Goal: Task Accomplishment & Management: Use online tool/utility

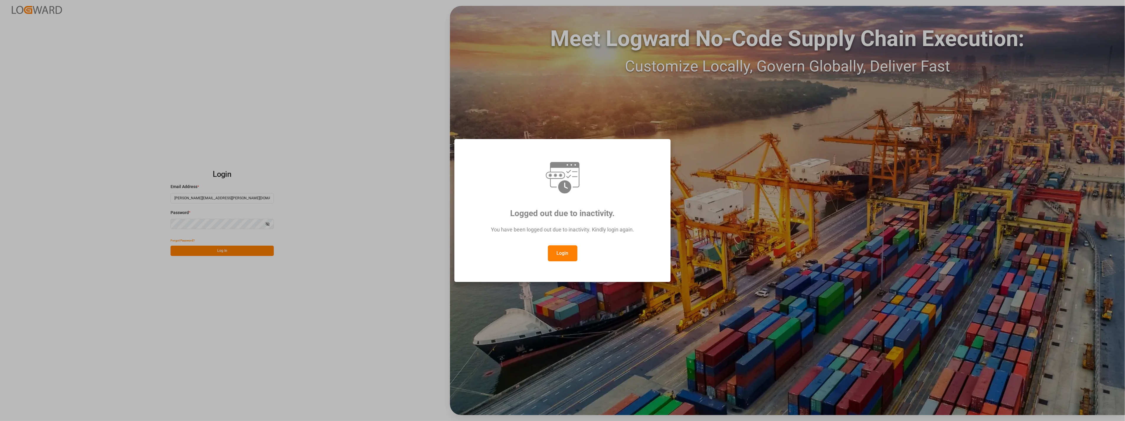
click at [569, 258] on button "Login" at bounding box center [562, 253] width 29 height 16
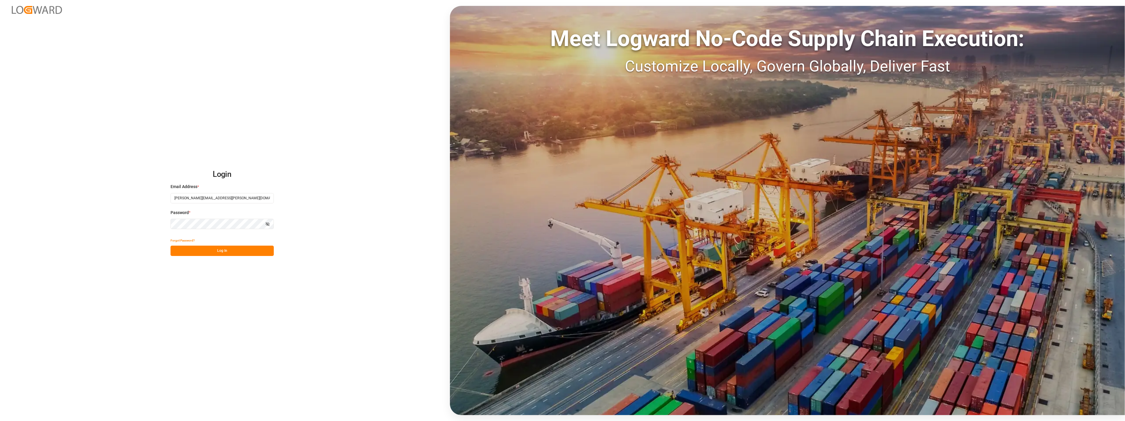
click at [236, 249] on button "Log In" at bounding box center [222, 250] width 103 height 10
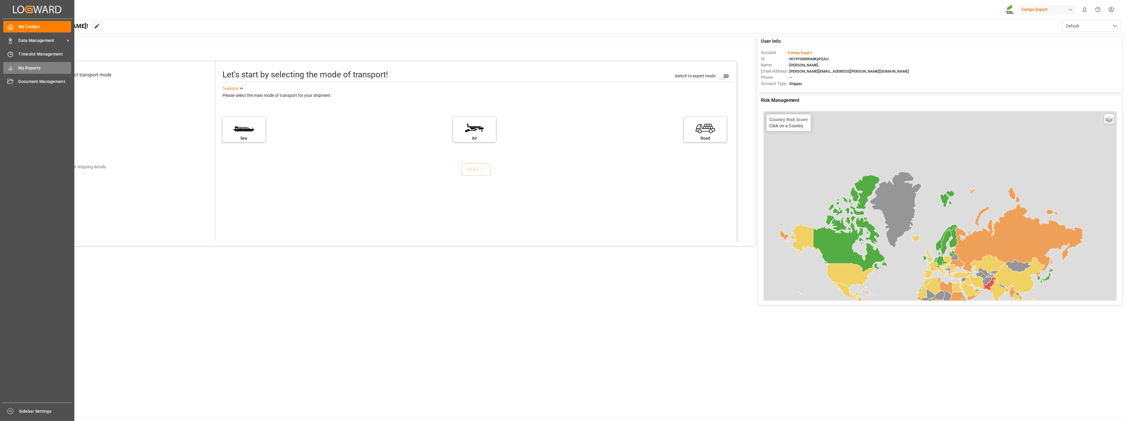
click at [25, 63] on div "My Reports My Reports" at bounding box center [37, 68] width 68 height 12
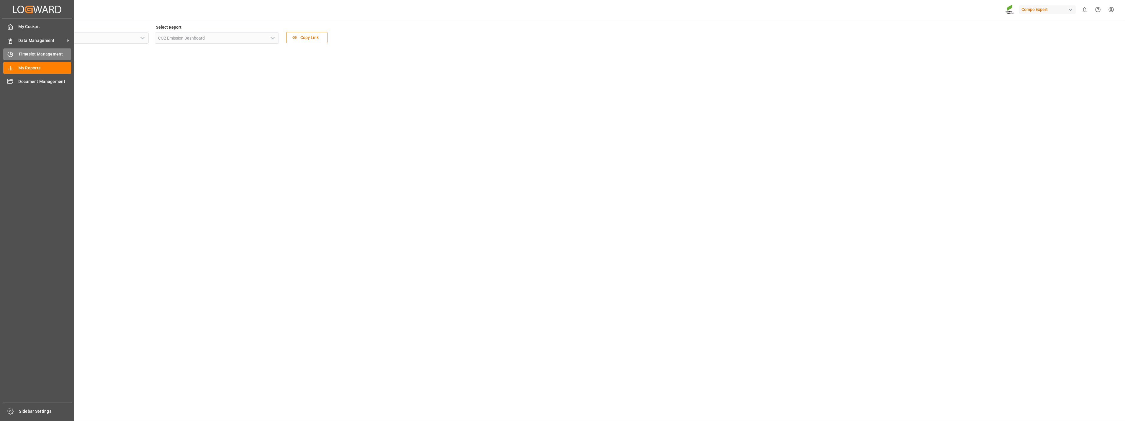
click at [27, 49] on div "Timeslot Management Timeslot Management" at bounding box center [37, 54] width 68 height 12
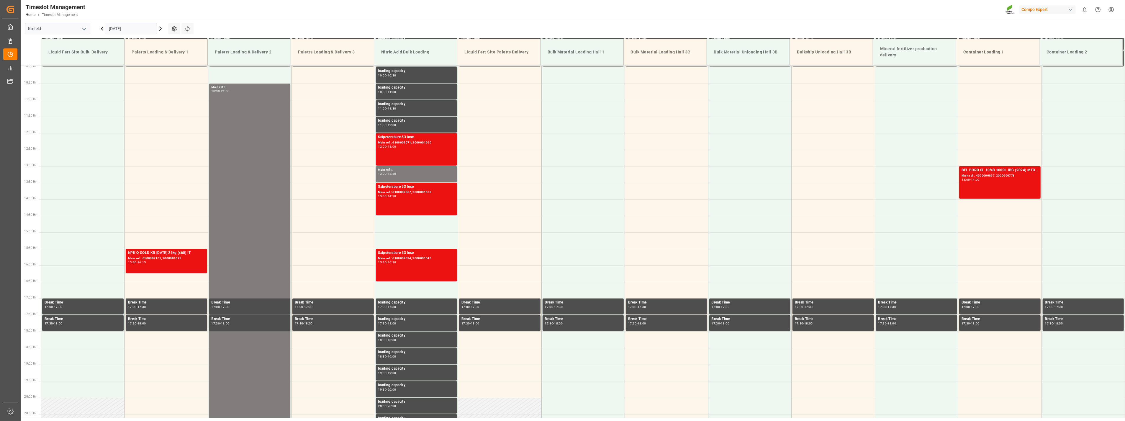
scroll to position [366, 0]
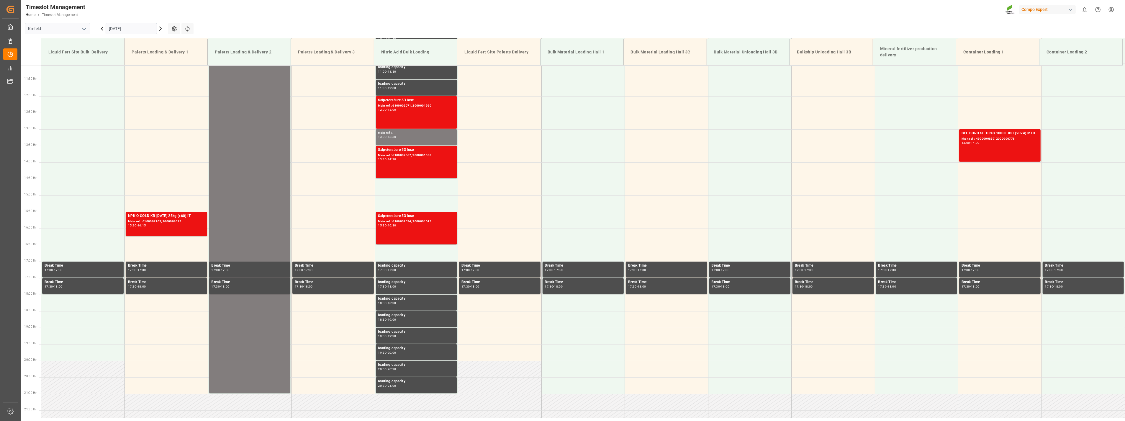
click at [86, 29] on icon "open menu" at bounding box center [84, 28] width 7 height 7
click at [63, 65] on div "La Vall d [PERSON_NAME]" at bounding box center [57, 68] width 65 height 13
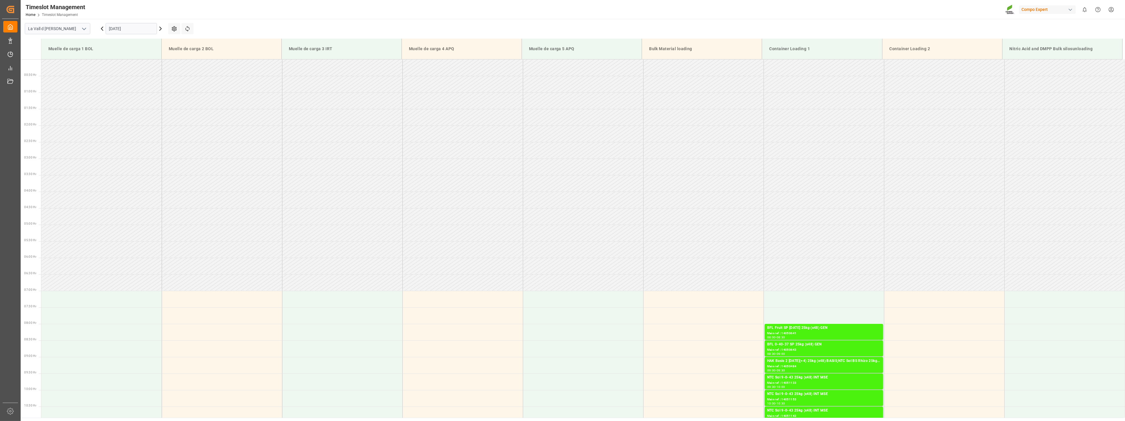
click at [147, 29] on input "[DATE]" at bounding box center [131, 28] width 51 height 11
click at [126, 99] on span "23" at bounding box center [125, 99] width 4 height 4
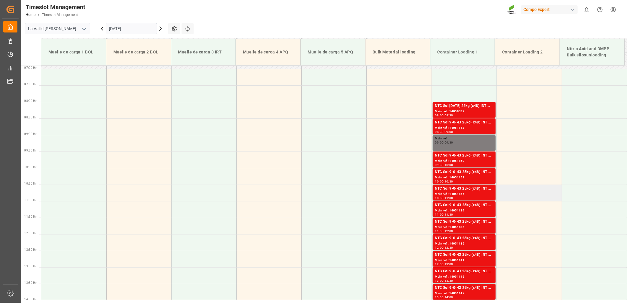
scroll to position [228, 0]
click at [456, 124] on div "NTC Sol 9-0-43 25kg (x48) INT MSE" at bounding box center [464, 122] width 58 height 6
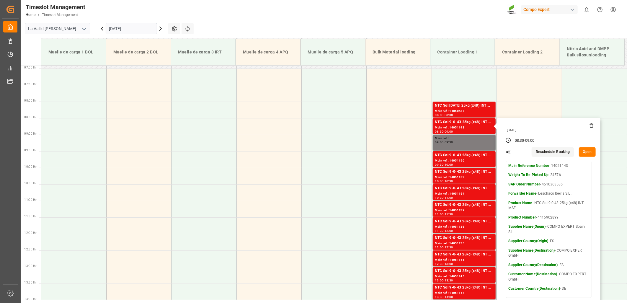
click at [583, 150] on button "Open" at bounding box center [586, 151] width 17 height 9
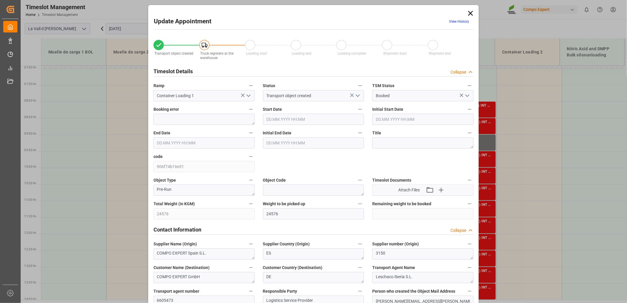
type input "24576"
type input "500"
type input "[DATE] 08:30"
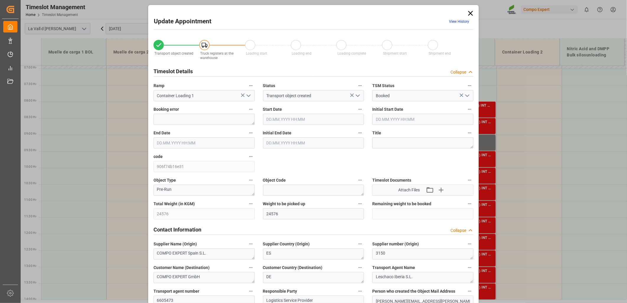
type input "[DATE] 09:00"
type input "[DATE] 10:52"
type input "[DATE] 11:13"
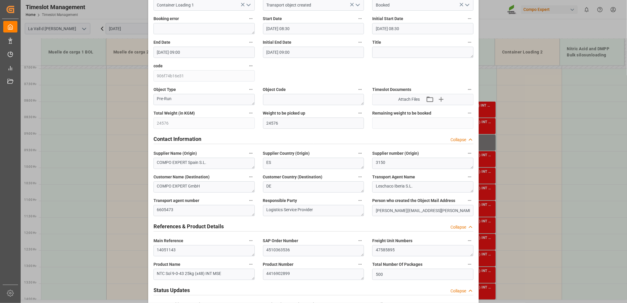
scroll to position [98, 0]
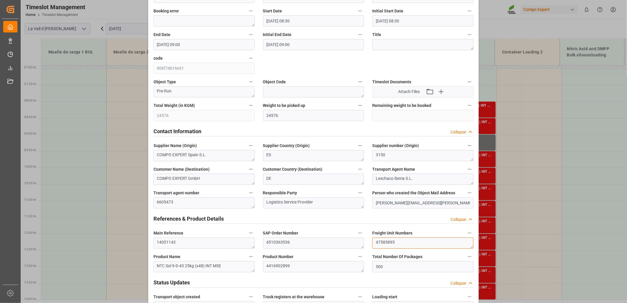
drag, startPoint x: 385, startPoint y: 242, endPoint x: 256, endPoint y: 228, distance: 129.6
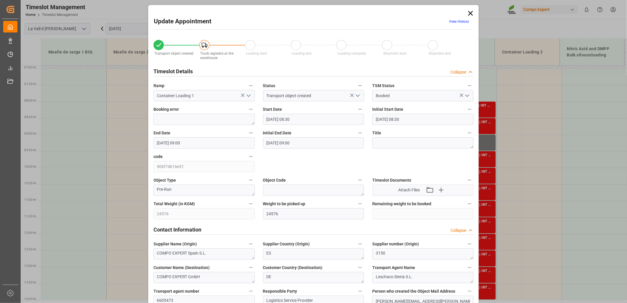
click at [470, 13] on icon at bounding box center [470, 13] width 8 height 8
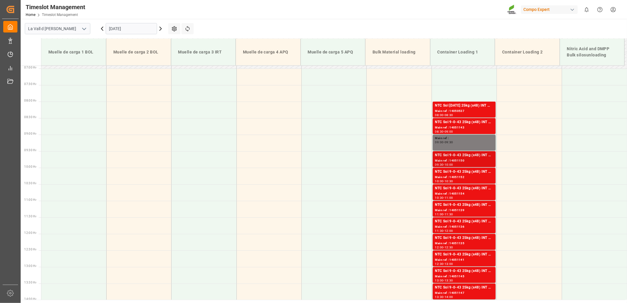
click at [452, 161] on div "Main ref : 14051150" at bounding box center [464, 160] width 58 height 5
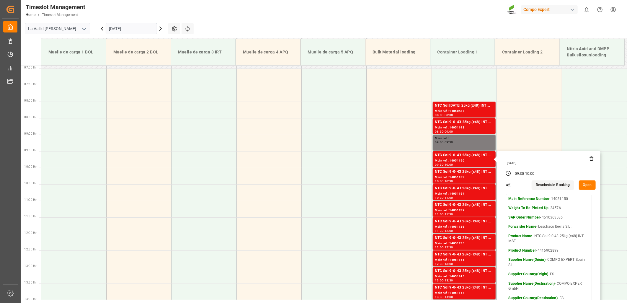
click at [588, 186] on button "Open" at bounding box center [586, 184] width 17 height 9
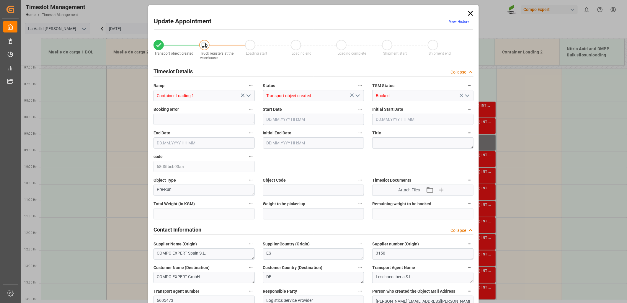
type input "24576"
type input "500"
type input "[DATE] 09:30"
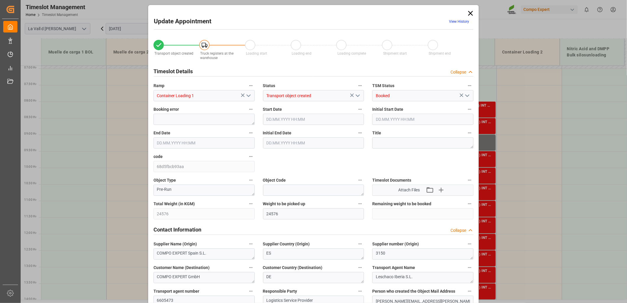
type input "[DATE] 10:00"
type input "[DATE] 10:52"
type input "[DATE] 11:16"
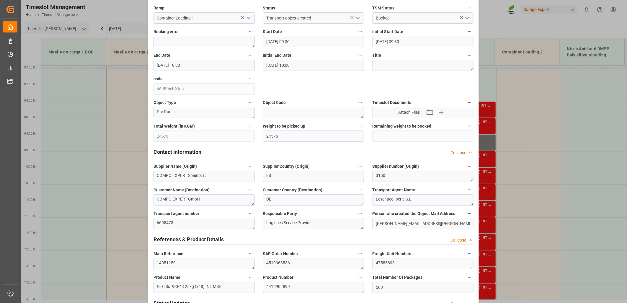
scroll to position [98, 0]
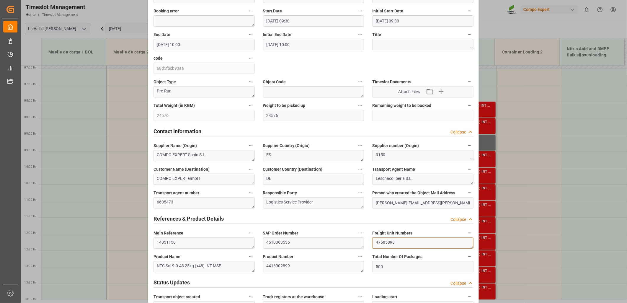
drag, startPoint x: 396, startPoint y: 244, endPoint x: 273, endPoint y: 238, distance: 123.1
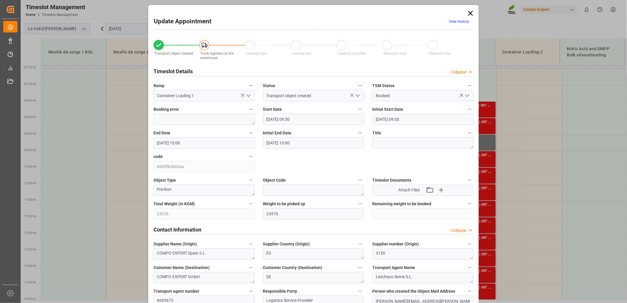
drag, startPoint x: 470, startPoint y: 13, endPoint x: 465, endPoint y: 8, distance: 6.7
click at [470, 13] on icon at bounding box center [470, 13] width 8 height 8
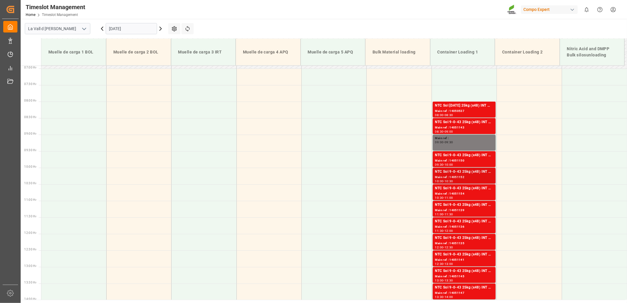
click at [462, 173] on div "NTC Sol 9-0-43 25kg (x48) INT MSE" at bounding box center [464, 172] width 58 height 6
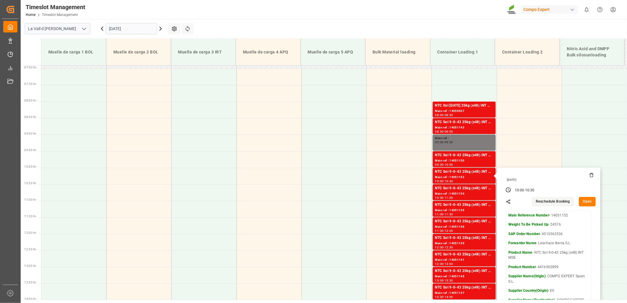
click at [589, 203] on button "Open" at bounding box center [586, 201] width 17 height 9
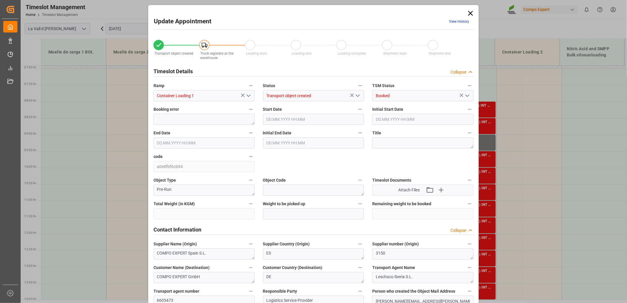
type input "24576"
type input "500"
type input "[DATE] 10:00"
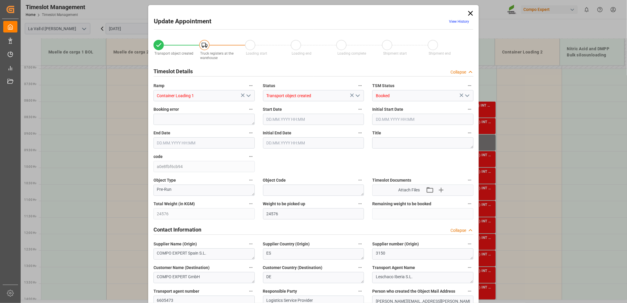
type input "[DATE] 10:30"
type input "[DATE] 10:52"
type input "[DATE] 11:18"
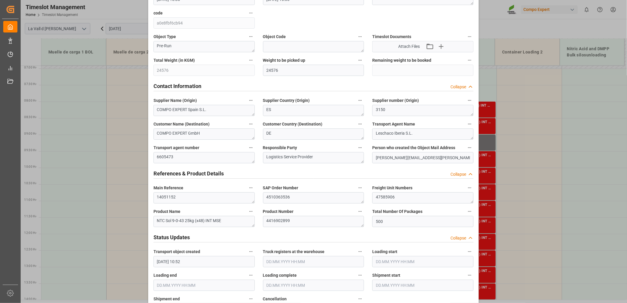
scroll to position [164, 0]
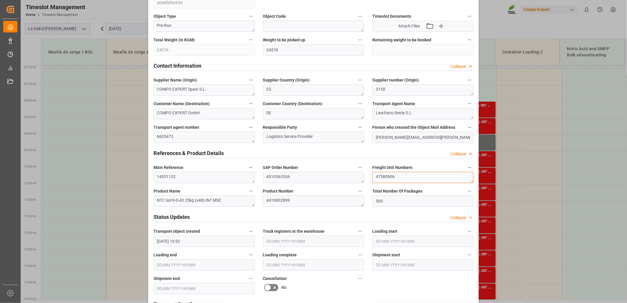
drag, startPoint x: 406, startPoint y: 175, endPoint x: 266, endPoint y: 167, distance: 140.1
click at [266, 167] on div "Transport object created Truck registers at the warehouse Loading start Loading…" at bounding box center [313, 249] width 328 height 758
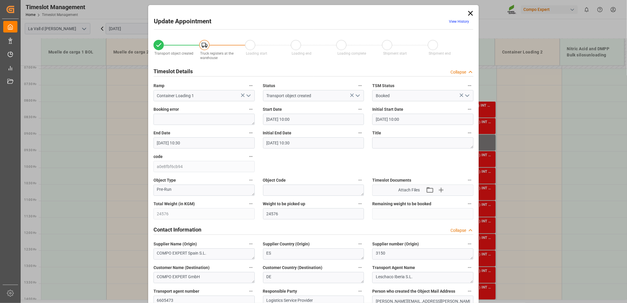
click at [470, 13] on icon at bounding box center [470, 13] width 8 height 8
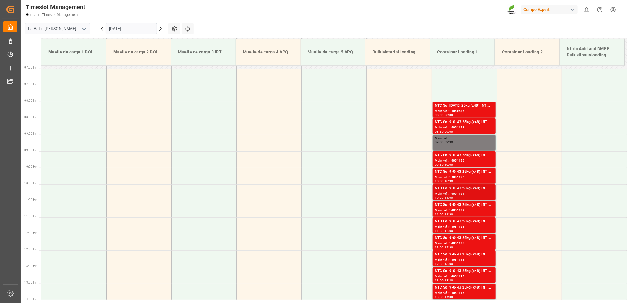
click at [464, 194] on div "Main ref : 14051154" at bounding box center [464, 193] width 58 height 5
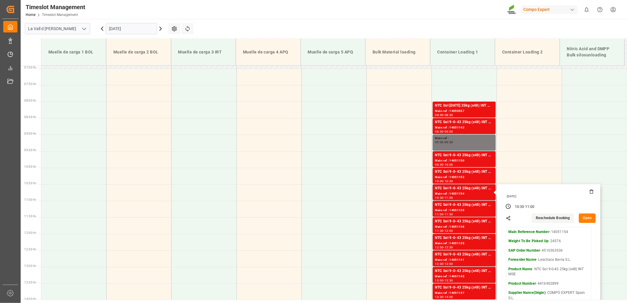
click at [585, 219] on button "Open" at bounding box center [586, 217] width 17 height 9
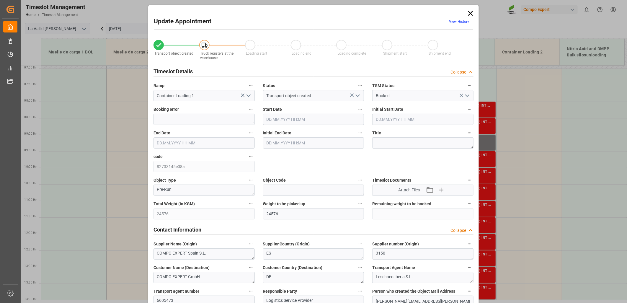
type input "[DATE] 10:30"
type input "[DATE] 11:00"
type input "[DATE] 10:52"
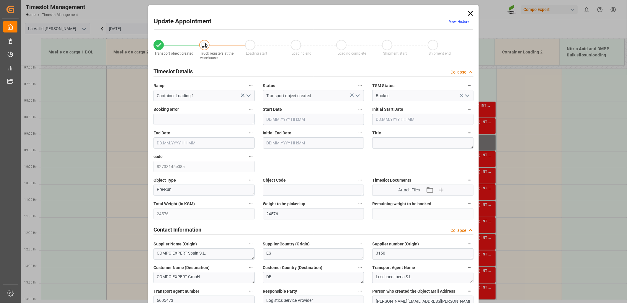
type input "[DATE] 11:20"
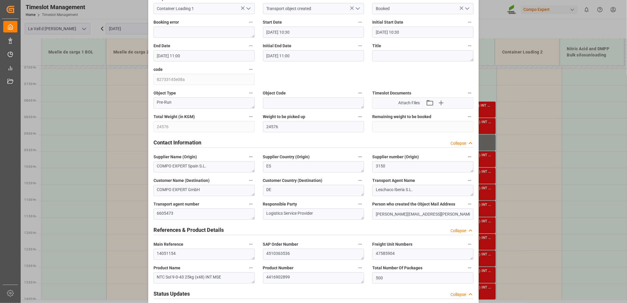
scroll to position [98, 0]
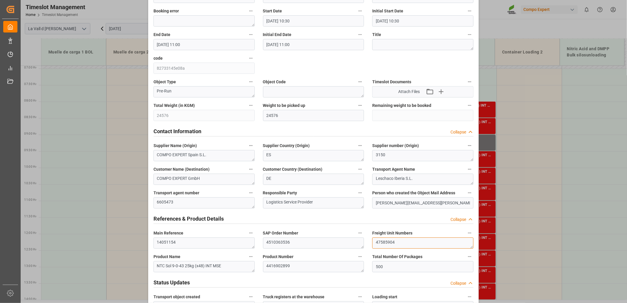
drag, startPoint x: 404, startPoint y: 242, endPoint x: 286, endPoint y: 244, distance: 117.4
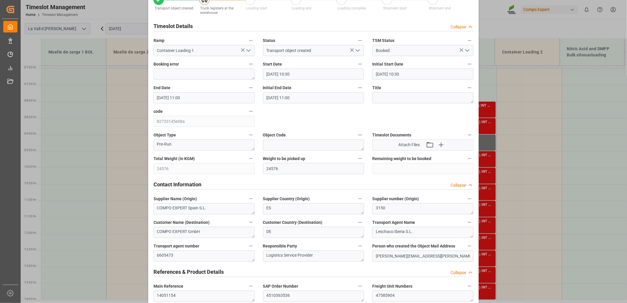
scroll to position [0, 0]
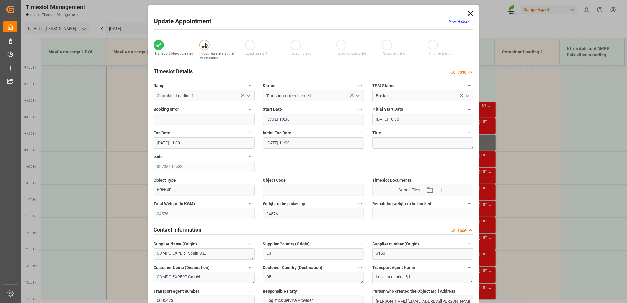
drag, startPoint x: 471, startPoint y: 13, endPoint x: 464, endPoint y: 14, distance: 6.8
click at [470, 13] on icon at bounding box center [470, 13] width 8 height 8
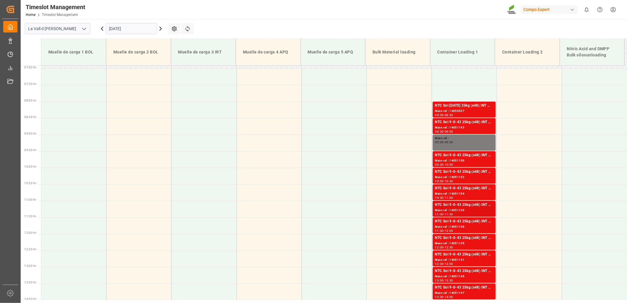
click at [462, 208] on div "Main ref : 14051139" at bounding box center [464, 210] width 58 height 5
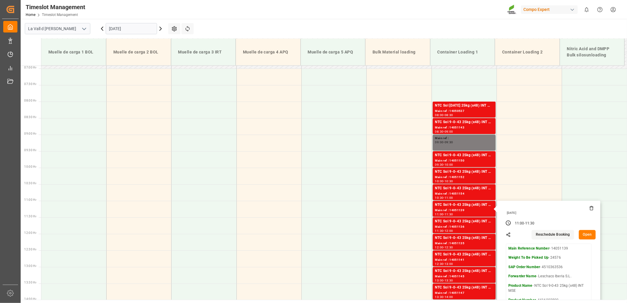
click at [586, 230] on button "Open" at bounding box center [586, 234] width 17 height 9
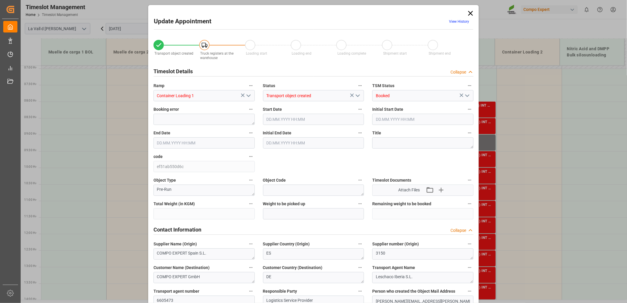
type input "24576"
type input "500"
type input "[DATE] 11:00"
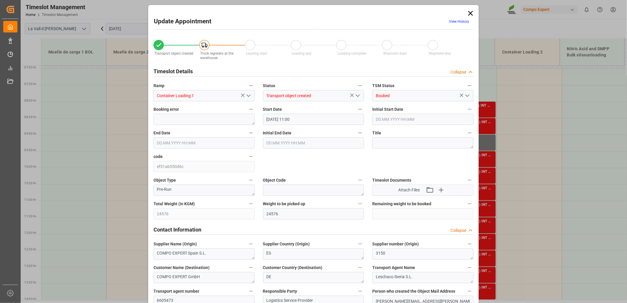
type input "[DATE] 11:30"
type input "[DATE] 10:52"
type input "[DATE] 11:21"
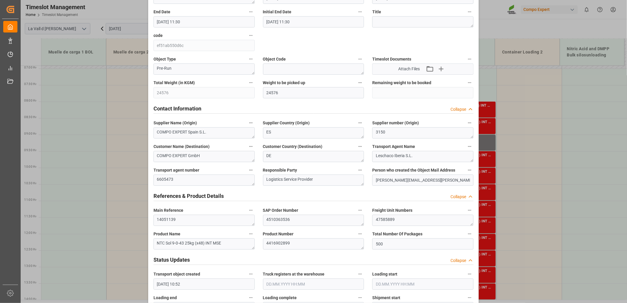
scroll to position [131, 0]
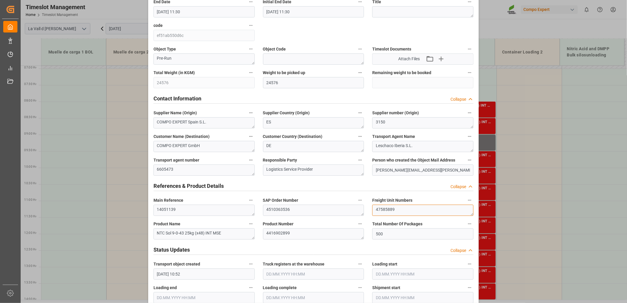
drag, startPoint x: 359, startPoint y: 206, endPoint x: 272, endPoint y: 198, distance: 87.4
click at [272, 198] on div "Transport object created Truck registers at the warehouse Loading start Loading…" at bounding box center [313, 282] width 328 height 758
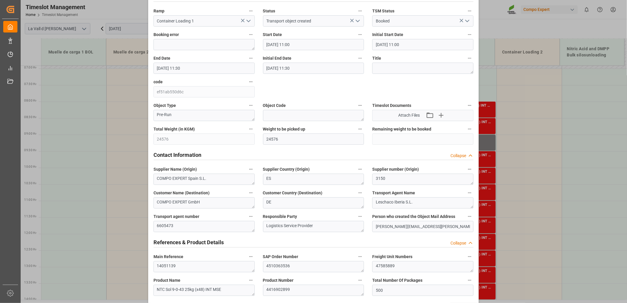
scroll to position [0, 0]
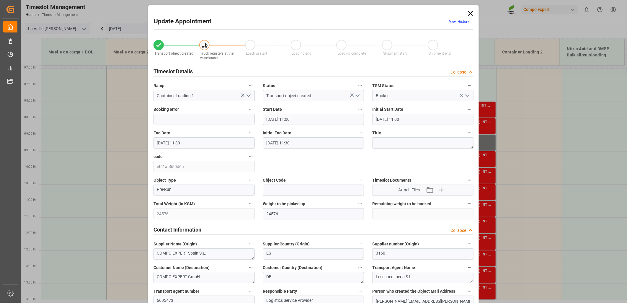
click at [469, 14] on icon at bounding box center [470, 13] width 8 height 8
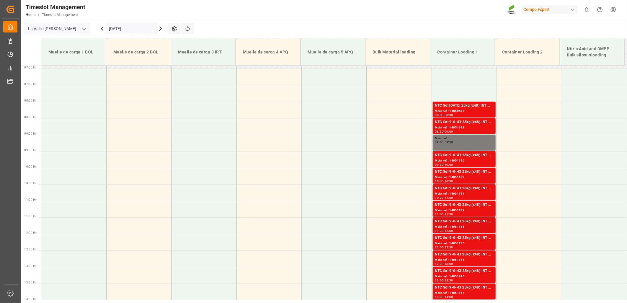
click at [456, 223] on div "NTC Sol 9-0-43 25kg (x48) INT MSE" at bounding box center [464, 221] width 58 height 6
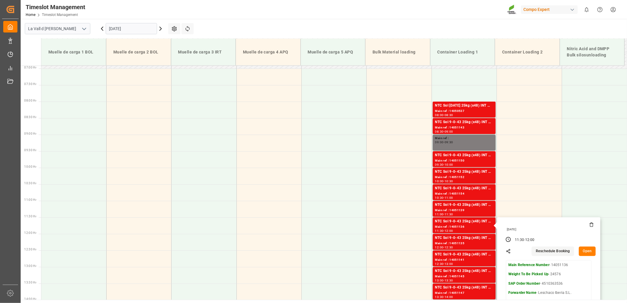
click at [585, 254] on button "Open" at bounding box center [586, 250] width 17 height 9
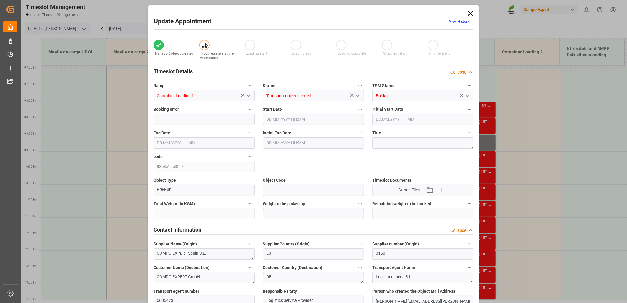
type input "24576"
type input "500"
type input "[DATE] 11:30"
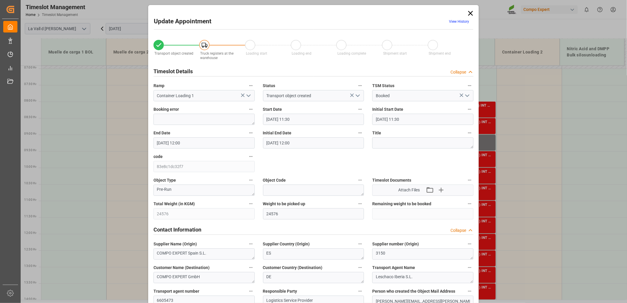
type input "[DATE] 12:00"
type input "[DATE] 10:52"
type input "[DATE] 11:23"
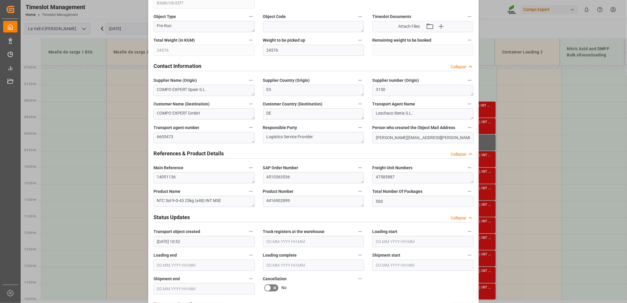
scroll to position [164, 0]
drag, startPoint x: 387, startPoint y: 181, endPoint x: 236, endPoint y: 169, distance: 151.5
click at [236, 169] on div "Transport object created Truck registers at the warehouse Loading start Loading…" at bounding box center [313, 249] width 328 height 758
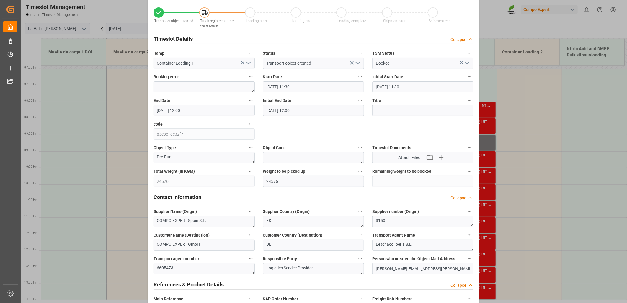
scroll to position [0, 0]
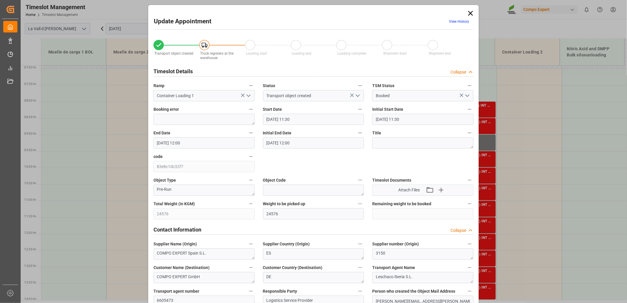
click at [468, 15] on icon at bounding box center [470, 13] width 8 height 8
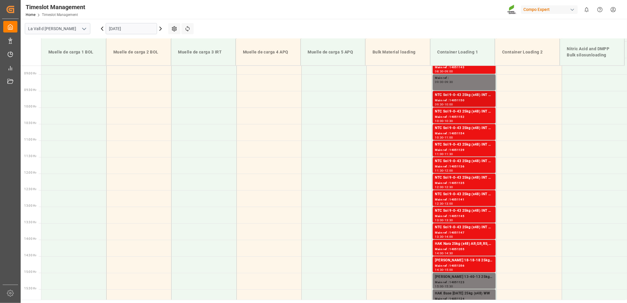
scroll to position [294, 0]
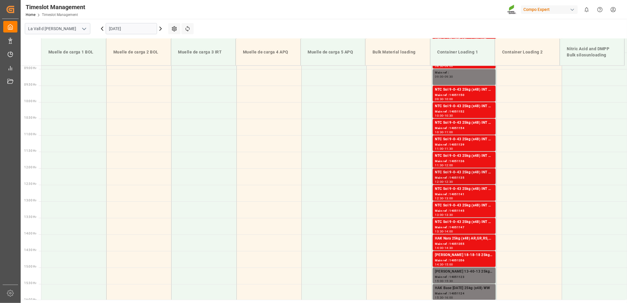
click at [459, 178] on div "Main ref : 14051135" at bounding box center [464, 177] width 58 height 5
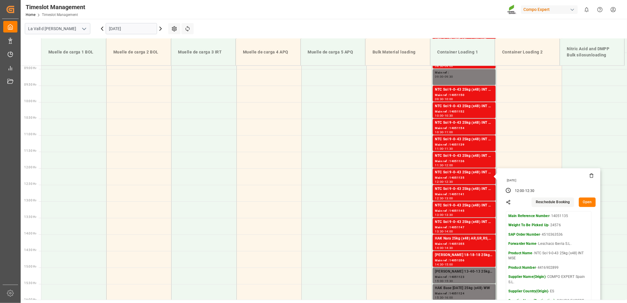
click at [588, 201] on button "Open" at bounding box center [586, 201] width 17 height 9
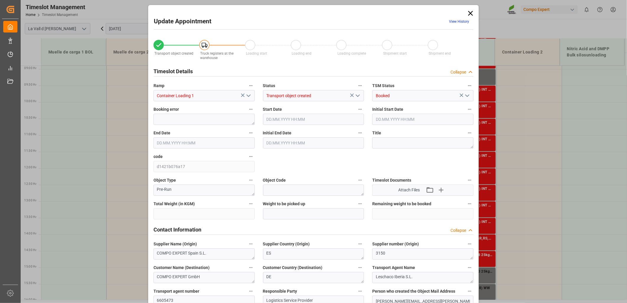
type input "24576"
type input "500"
type input "[DATE] 12:00"
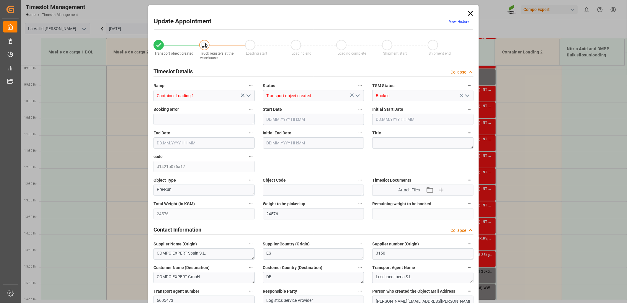
type input "[DATE] 12:30"
type input "[DATE] 10:52"
type input "[DATE] 11:24"
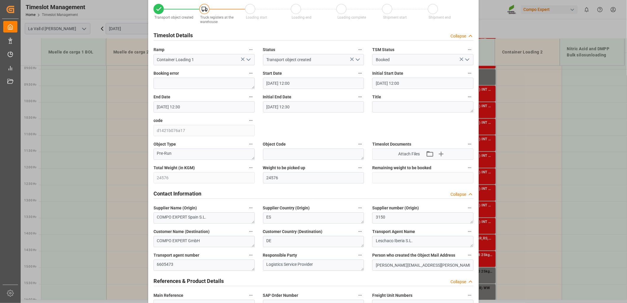
scroll to position [131, 0]
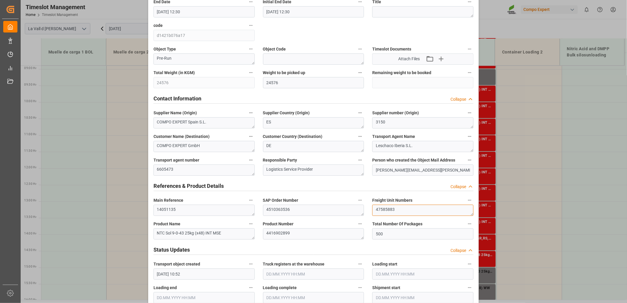
drag, startPoint x: 420, startPoint y: 210, endPoint x: 271, endPoint y: 182, distance: 151.0
click at [271, 182] on div "Transport object created Truck registers at the warehouse Loading start Loading…" at bounding box center [313, 282] width 328 height 758
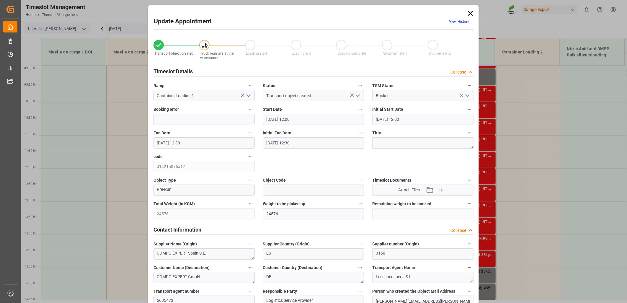
click at [466, 11] on icon at bounding box center [470, 13] width 8 height 8
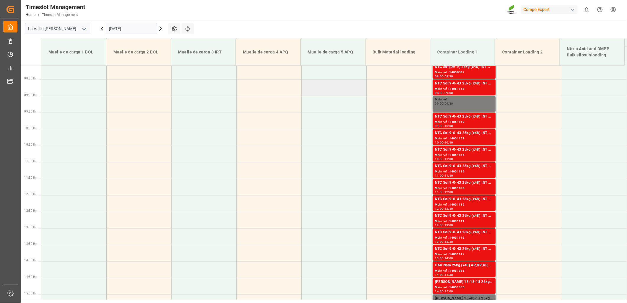
scroll to position [228, 0]
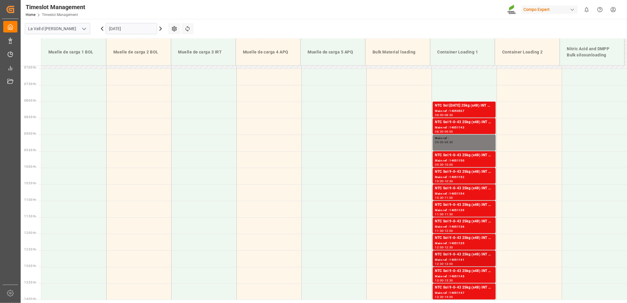
click at [462, 256] on div "NTC Sol 9-0-43 25kg (x48) INT MSE" at bounding box center [464, 254] width 58 height 6
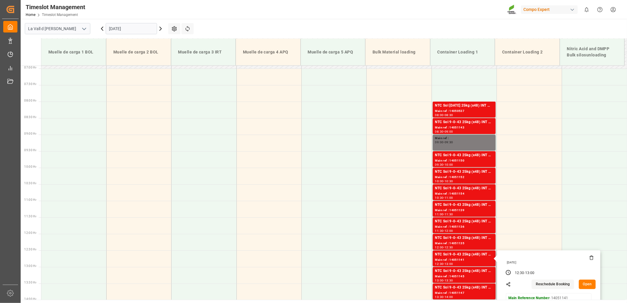
click at [589, 285] on button "Open" at bounding box center [586, 283] width 17 height 9
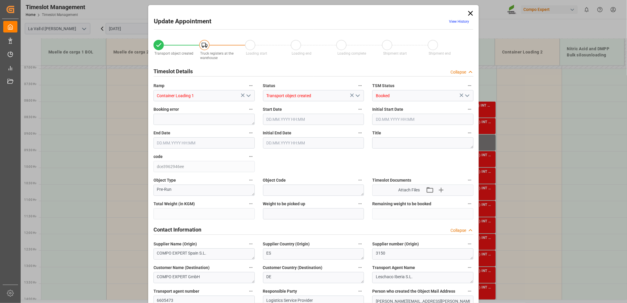
type input "24576"
type input "500"
type input "[DATE] 12:30"
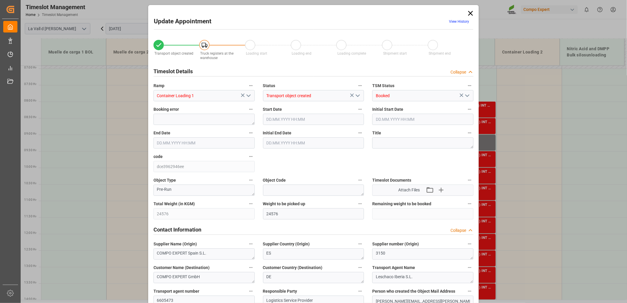
type input "[DATE] 13:00"
type input "[DATE] 10:52"
type input "[DATE] 11:25"
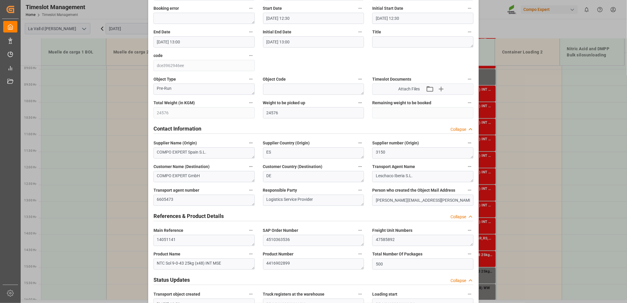
scroll to position [164, 0]
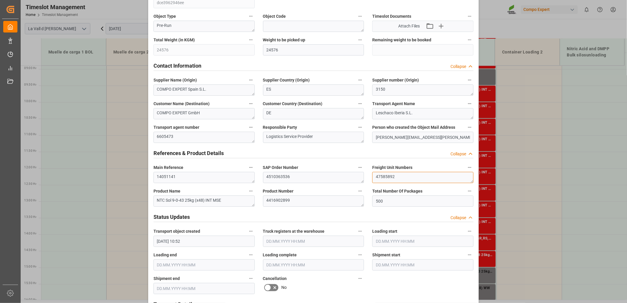
drag, startPoint x: 401, startPoint y: 177, endPoint x: 269, endPoint y: 163, distance: 133.5
click at [269, 163] on div "Transport object created Truck registers at the warehouse Loading start Loading…" at bounding box center [313, 249] width 328 height 758
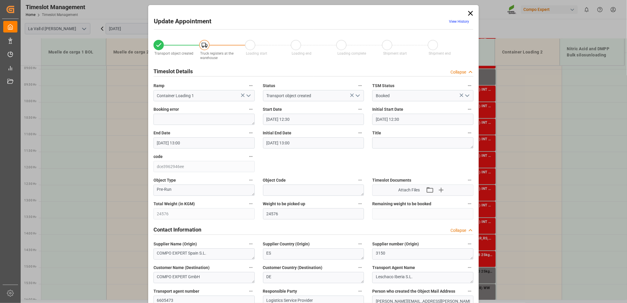
drag, startPoint x: 468, startPoint y: 12, endPoint x: 463, endPoint y: 14, distance: 4.5
click at [468, 12] on icon at bounding box center [470, 13] width 8 height 8
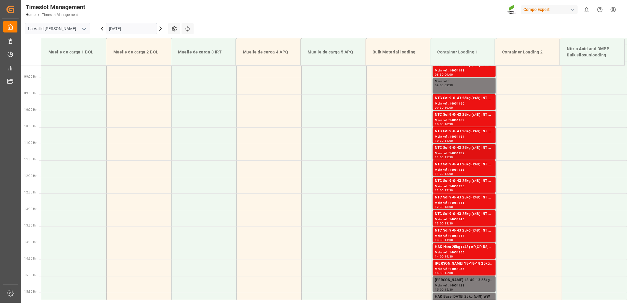
scroll to position [294, 0]
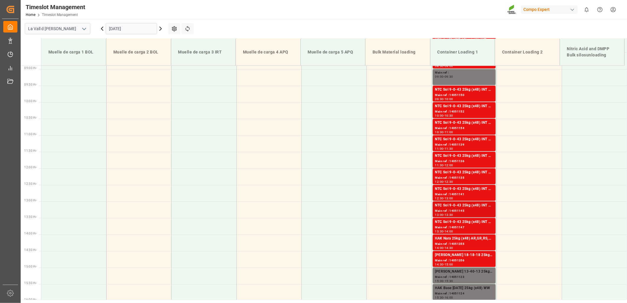
click at [471, 210] on div "Main ref : 14051145" at bounding box center [464, 210] width 58 height 5
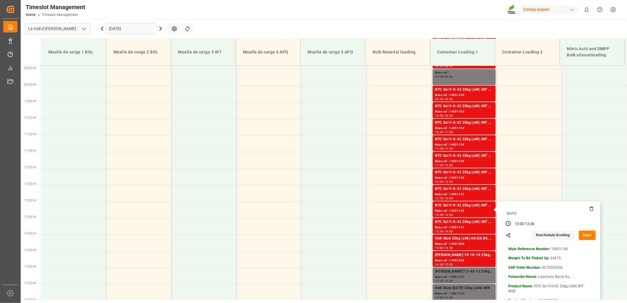
click at [585, 236] on button "Open" at bounding box center [586, 234] width 17 height 9
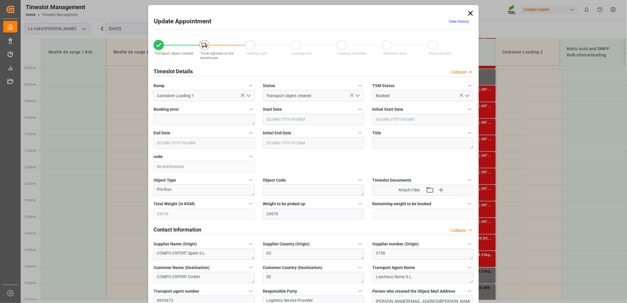
type input "[DATE] 13:00"
type input "[DATE] 13:30"
type input "[DATE] 10:52"
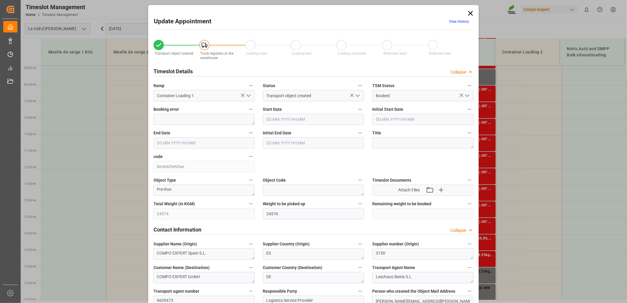
type input "[DATE] 11:27"
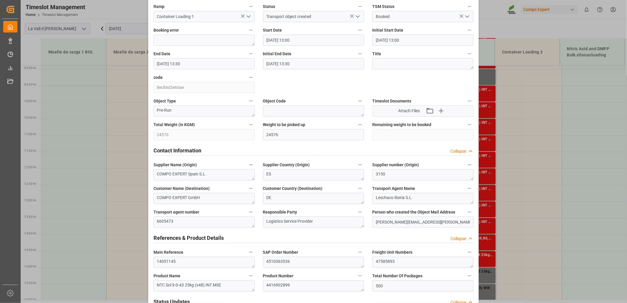
scroll to position [98, 0]
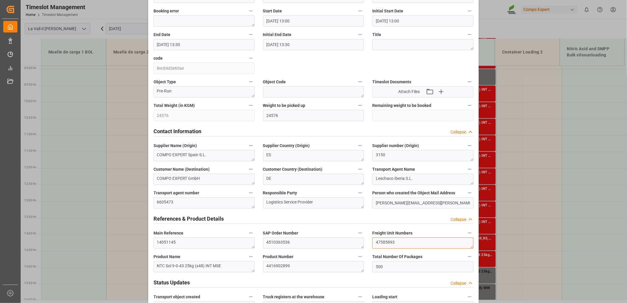
drag, startPoint x: 403, startPoint y: 238, endPoint x: 317, endPoint y: 237, distance: 85.6
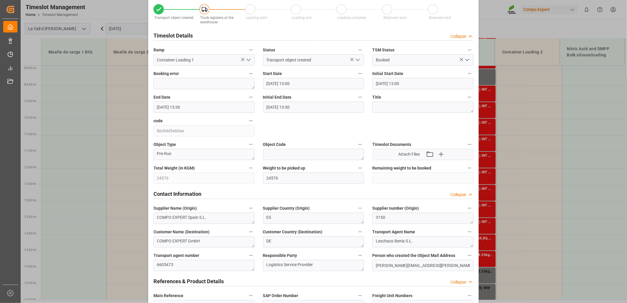
scroll to position [0, 0]
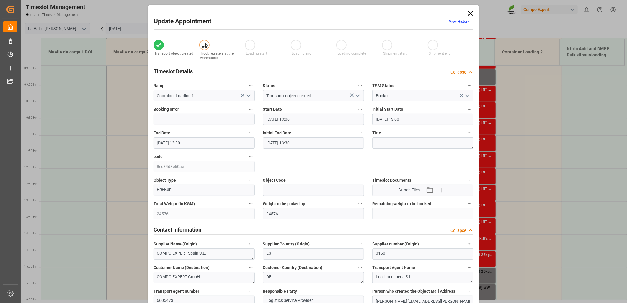
click at [469, 15] on icon at bounding box center [470, 13] width 8 height 8
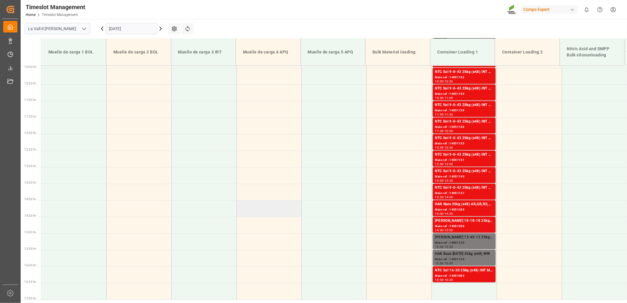
scroll to position [359, 0]
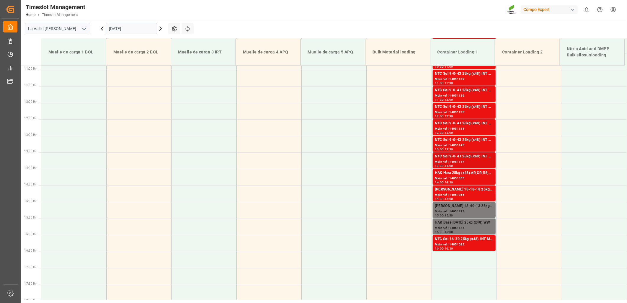
click at [451, 160] on div "Main ref : 14051147" at bounding box center [464, 161] width 58 height 5
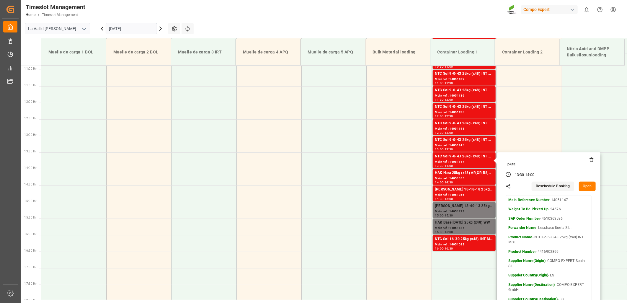
click at [587, 184] on button "Open" at bounding box center [586, 185] width 17 height 9
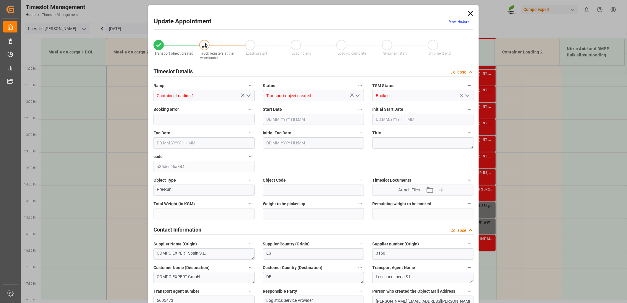
type input "24576"
type input "500"
type input "[DATE] 13:30"
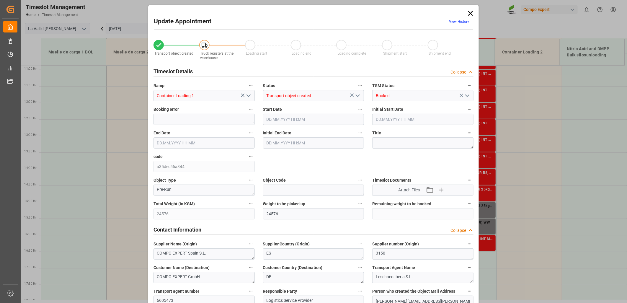
type input "[DATE] 14:00"
type input "[DATE] 10:52"
type input "[DATE] 11:28"
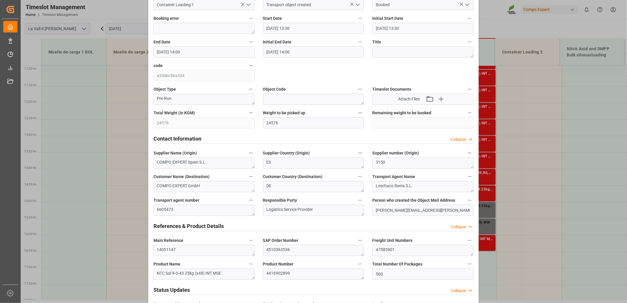
scroll to position [98, 0]
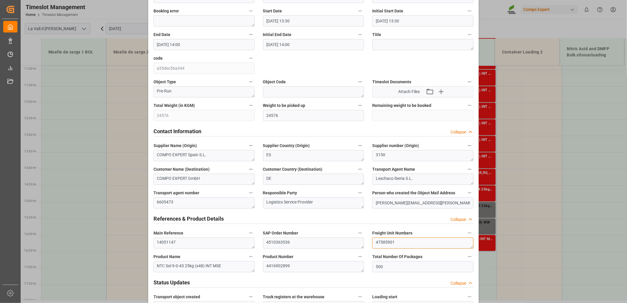
drag, startPoint x: 397, startPoint y: 243, endPoint x: 222, endPoint y: 224, distance: 176.3
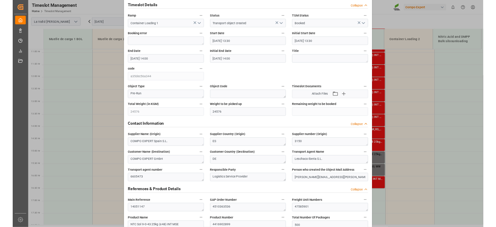
scroll to position [0, 0]
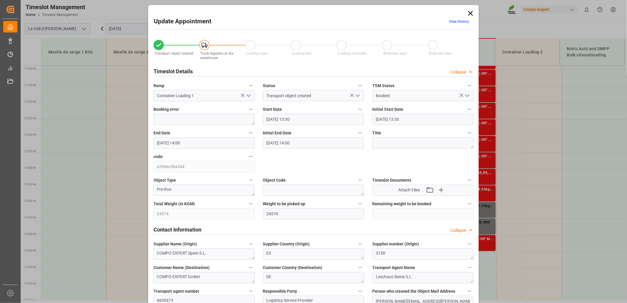
click at [468, 13] on icon at bounding box center [470, 13] width 8 height 8
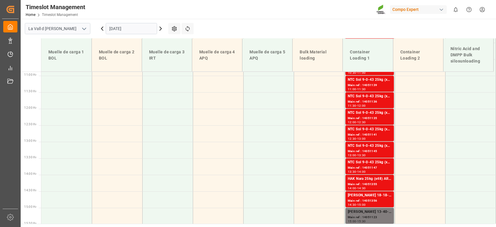
click at [132, 29] on input "[DATE]" at bounding box center [131, 28] width 51 height 11
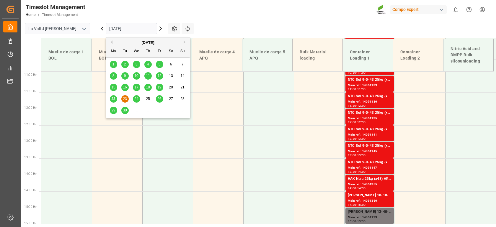
click at [184, 40] on button "Next Month" at bounding box center [185, 42] width 4 height 4
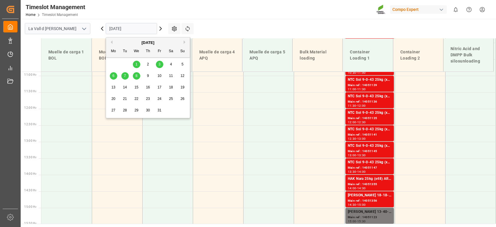
click at [135, 78] on div "8" at bounding box center [136, 76] width 7 height 7
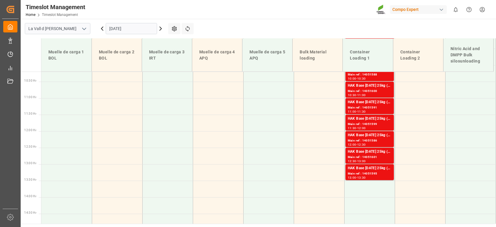
scroll to position [340, 0]
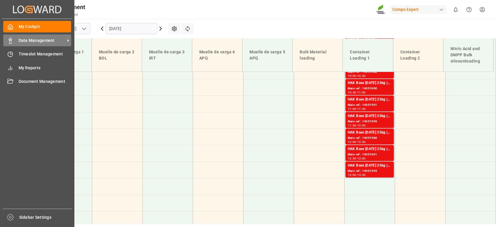
click at [20, 40] on span "Data Management" at bounding box center [42, 40] width 47 height 6
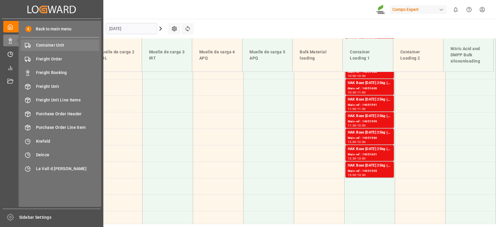
click at [64, 46] on span "Container Unit" at bounding box center [67, 45] width 63 height 6
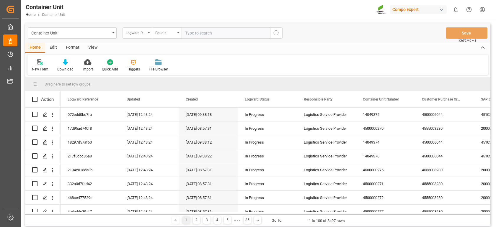
click at [148, 32] on icon "open menu" at bounding box center [148, 32] width 2 height 1
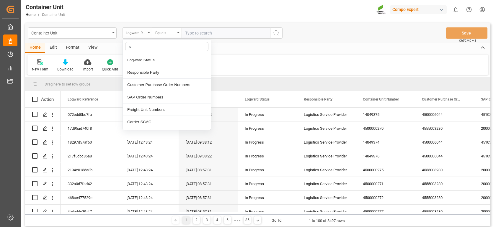
type input "sa"
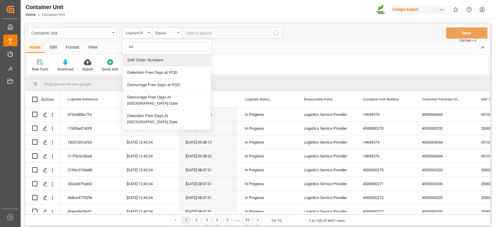
click at [142, 58] on div "SAP Order Numbers" at bounding box center [167, 60] width 88 height 12
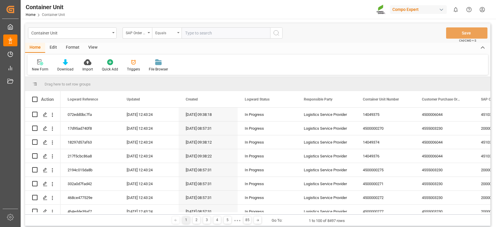
click at [178, 34] on div "Equals" at bounding box center [166, 32] width 29 height 11
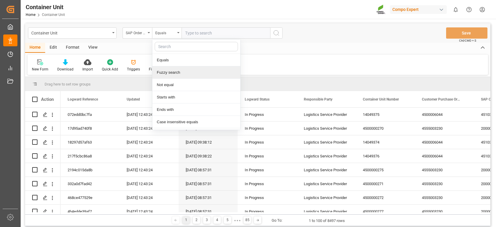
click at [169, 73] on div "Fuzzy search" at bounding box center [196, 72] width 88 height 12
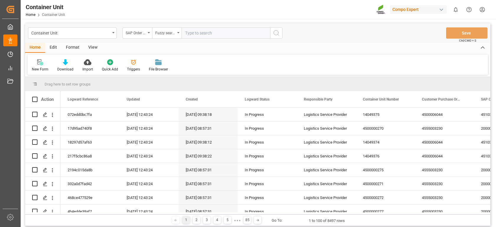
click at [215, 32] on input "text" at bounding box center [225, 32] width 88 height 11
paste input "4510364348"
type input "4510364348"
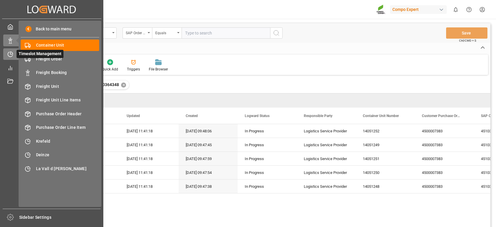
click at [9, 53] on icon at bounding box center [10, 54] width 6 height 6
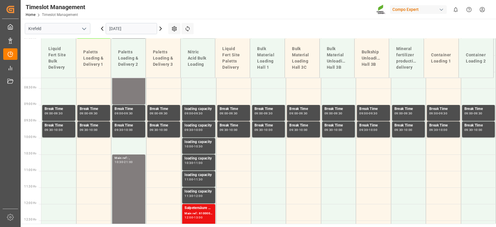
scroll to position [411, 0]
